Goal: Task Accomplishment & Management: Manage account settings

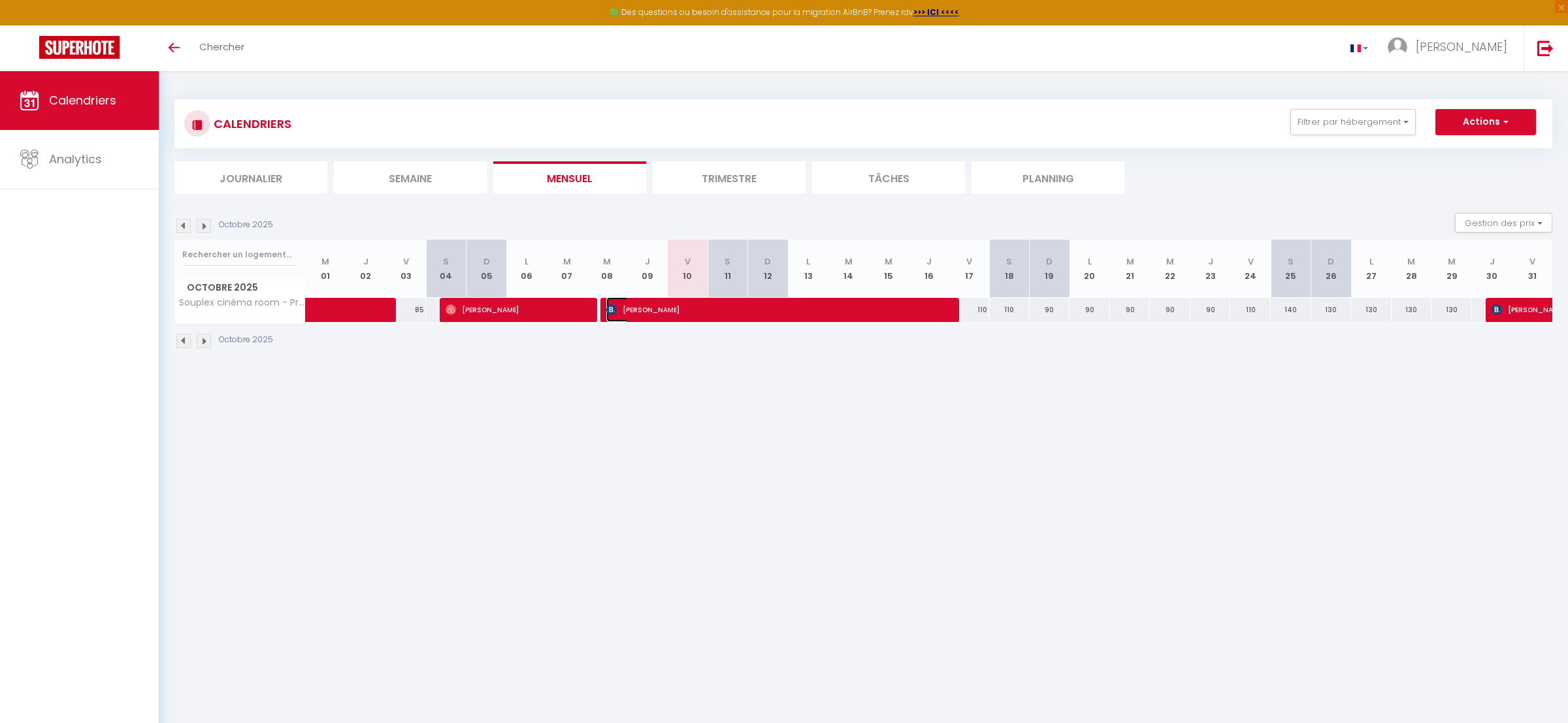
click at [723, 299] on span "[PERSON_NAME]" at bounding box center [775, 309] width 338 height 25
select select "OK"
select select "KO"
select select "0"
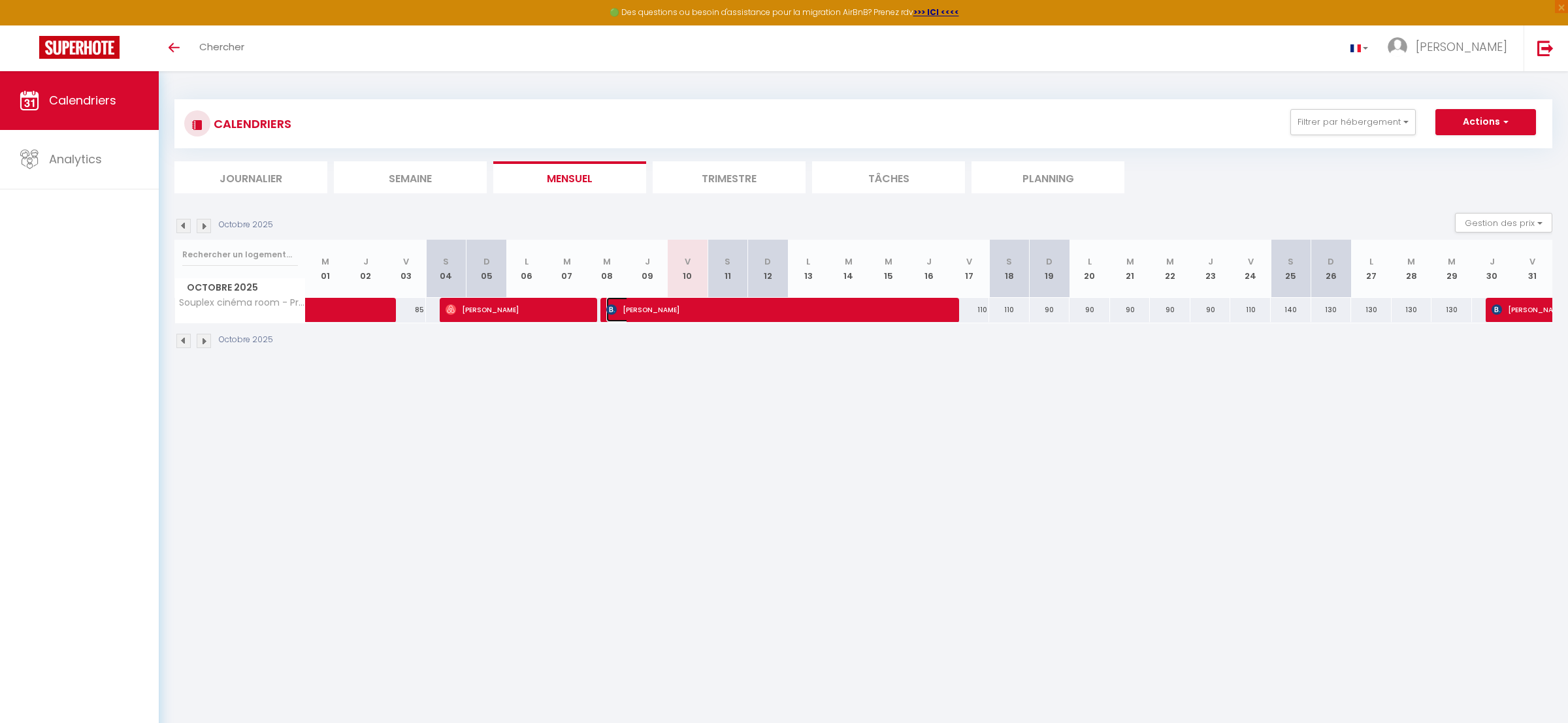
select select "1"
select select
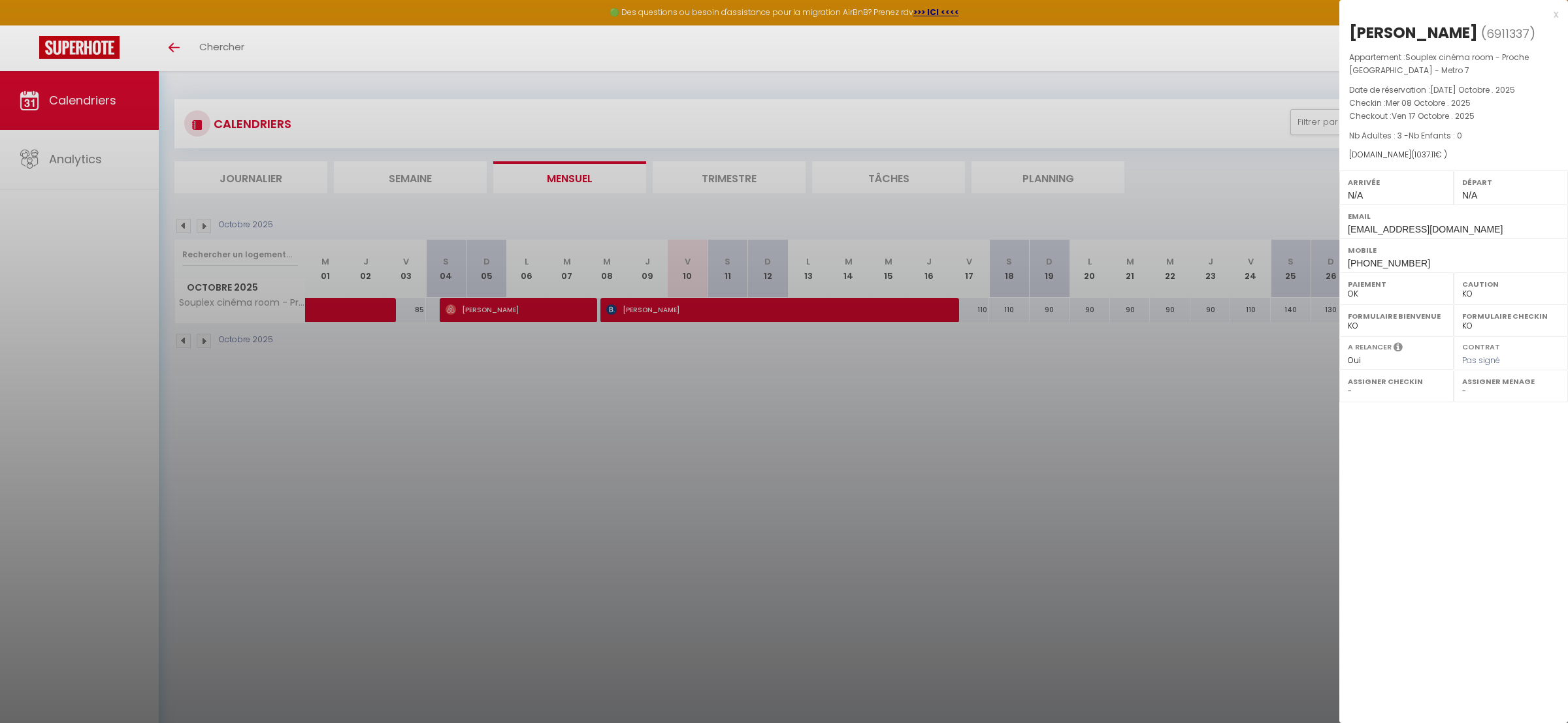
click at [964, 367] on div at bounding box center [784, 362] width 1568 height 723
